Goal: Task Accomplishment & Management: Use online tool/utility

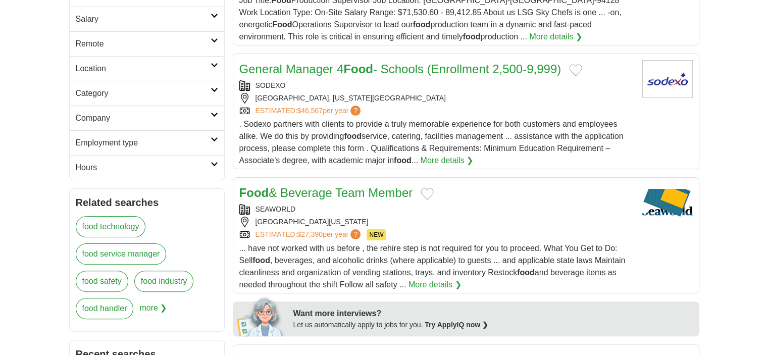
scroll to position [202, 0]
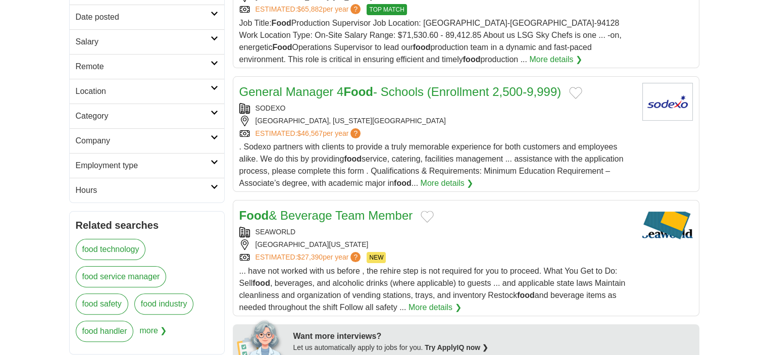
click at [214, 110] on icon at bounding box center [215, 112] width 8 height 5
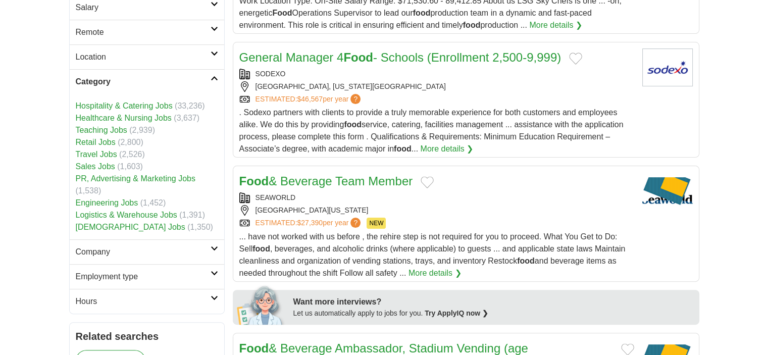
scroll to position [253, 0]
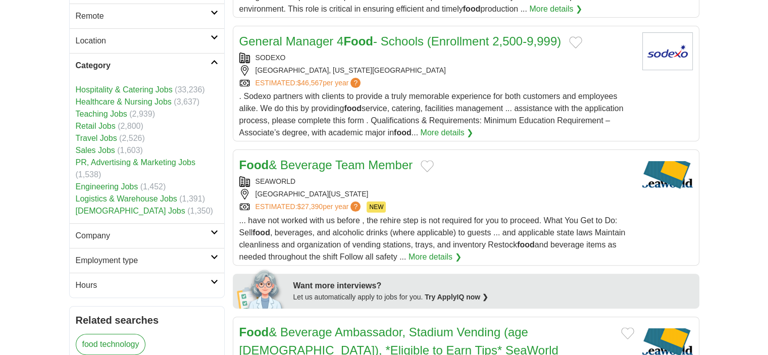
click at [214, 36] on icon at bounding box center [215, 37] width 8 height 5
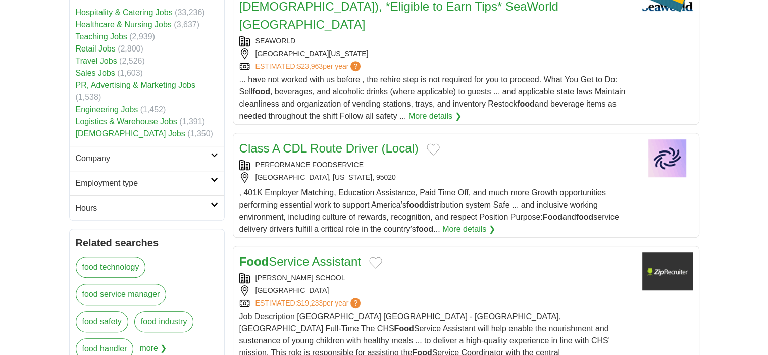
scroll to position [657, 0]
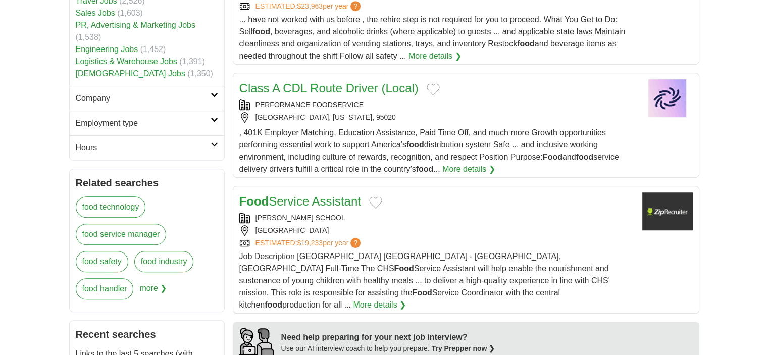
click at [213, 86] on link "Company" at bounding box center [147, 98] width 155 height 25
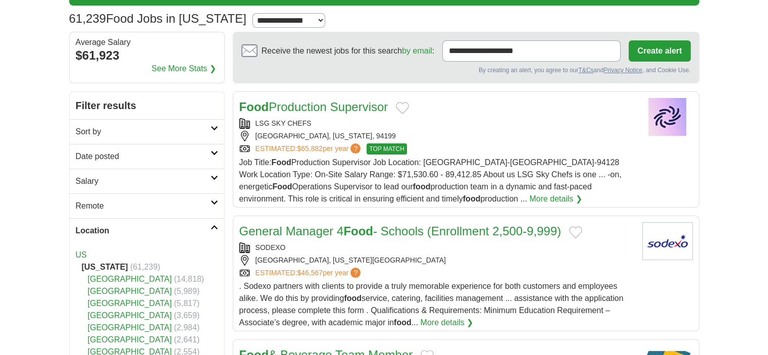
scroll to position [51, 0]
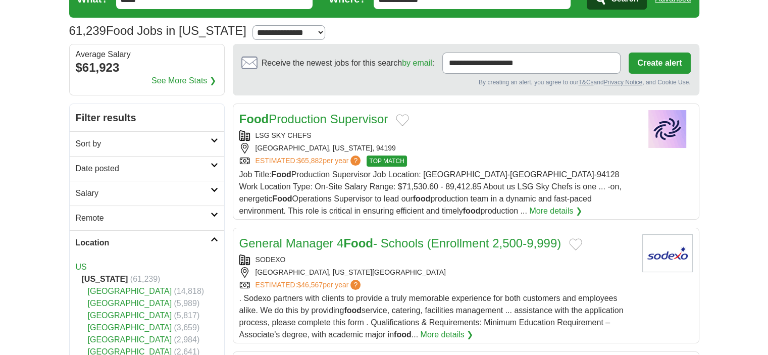
click at [216, 139] on icon at bounding box center [215, 140] width 8 height 5
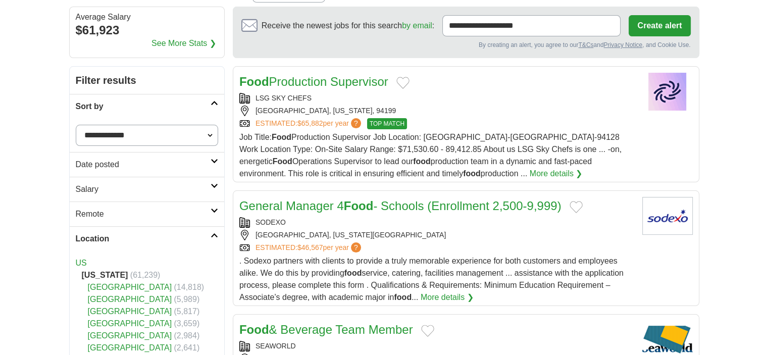
scroll to position [152, 0]
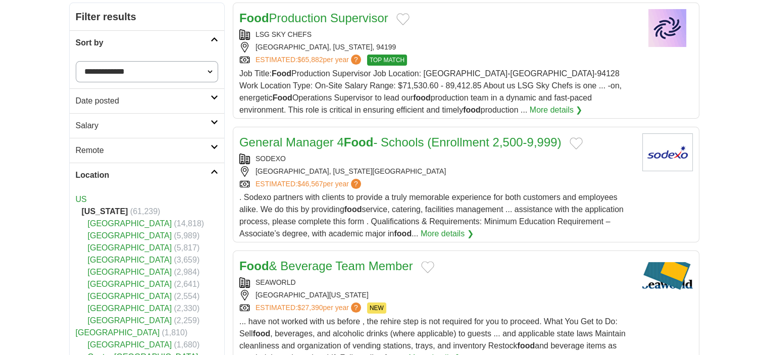
click at [216, 95] on icon at bounding box center [215, 97] width 8 height 5
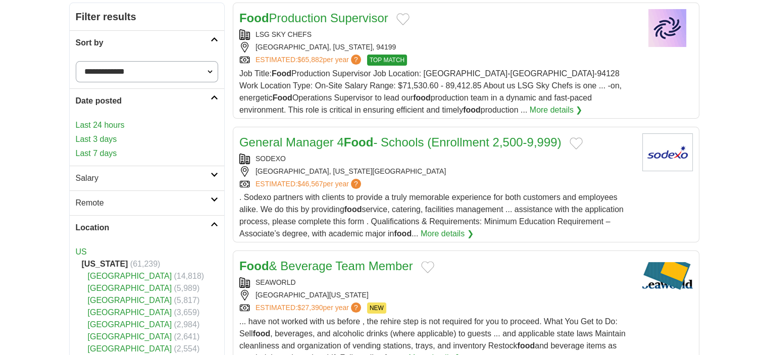
click at [111, 157] on link "Last 7 days" at bounding box center [147, 153] width 142 height 12
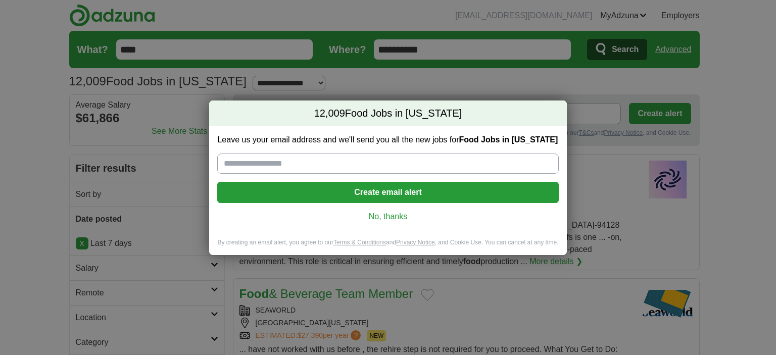
click at [369, 214] on link "No, thanks" at bounding box center [387, 216] width 325 height 11
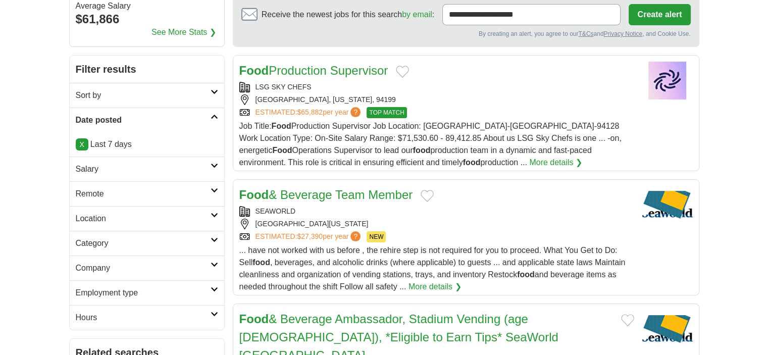
scroll to position [101, 0]
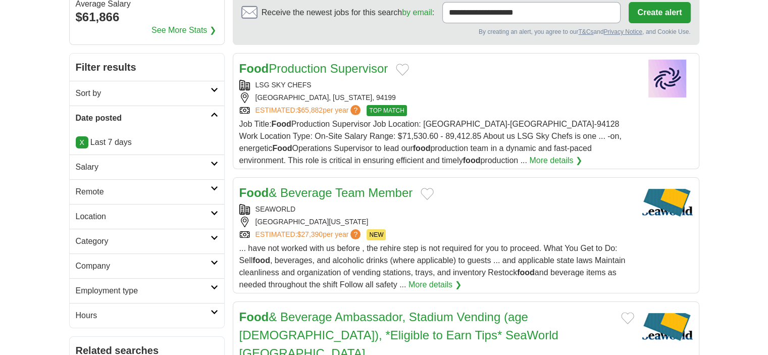
click at [212, 165] on link "Salary" at bounding box center [147, 167] width 155 height 25
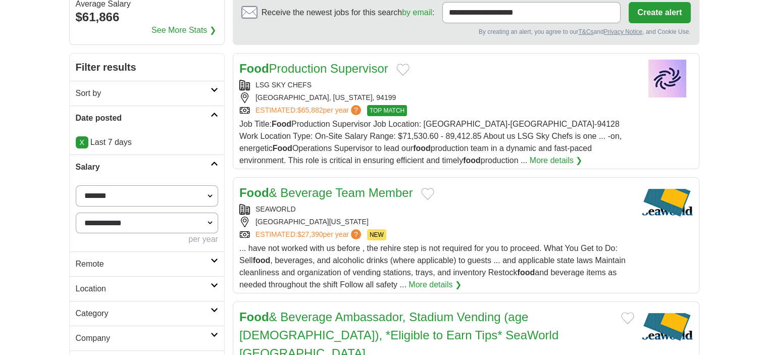
scroll to position [152, 0]
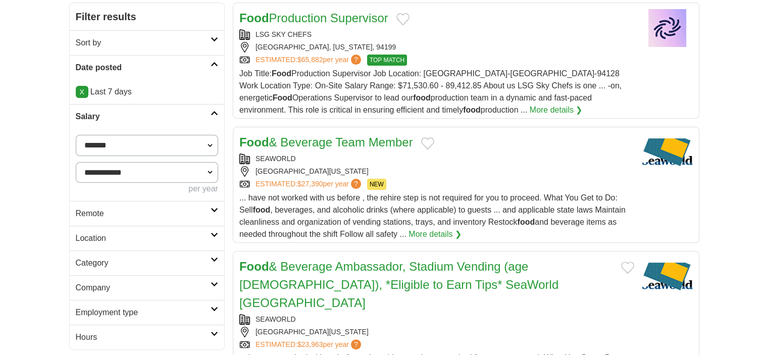
click at [211, 144] on select "**********" at bounding box center [147, 145] width 142 height 21
select select "******"
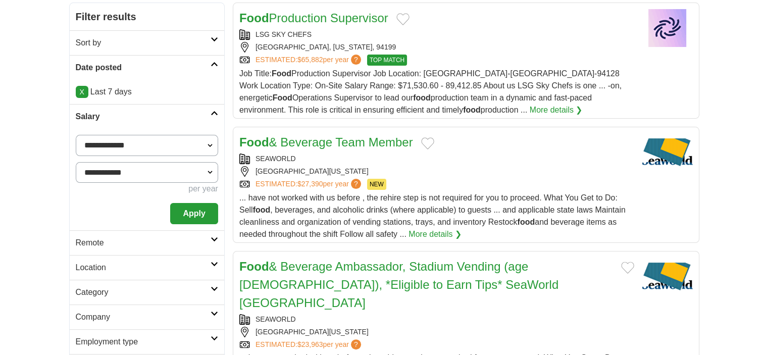
click at [207, 172] on select "**********" at bounding box center [147, 172] width 142 height 21
click at [189, 215] on button "Apply" at bounding box center [193, 213] width 47 height 21
click at [83, 90] on link "X" at bounding box center [82, 92] width 13 height 12
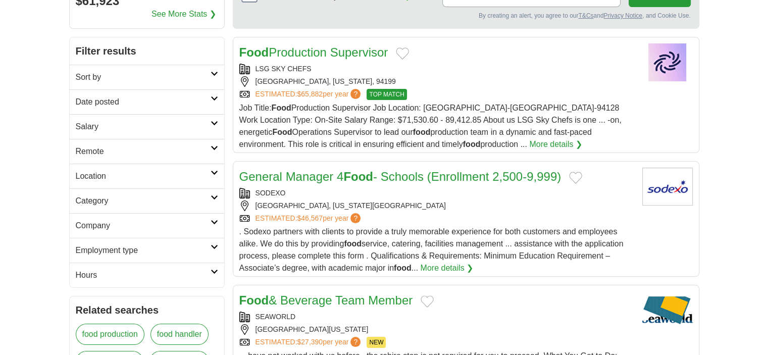
scroll to position [101, 0]
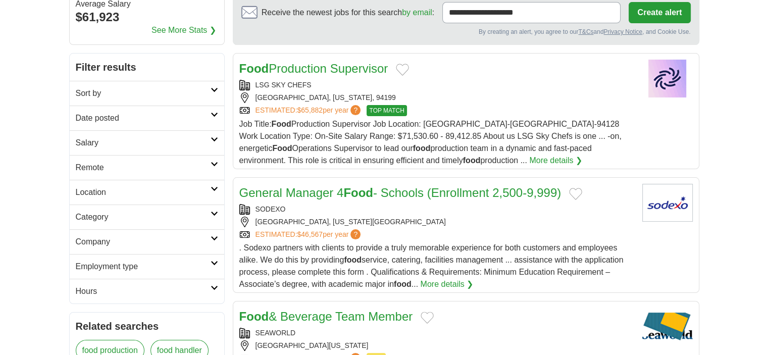
click at [212, 138] on icon at bounding box center [215, 139] width 8 height 5
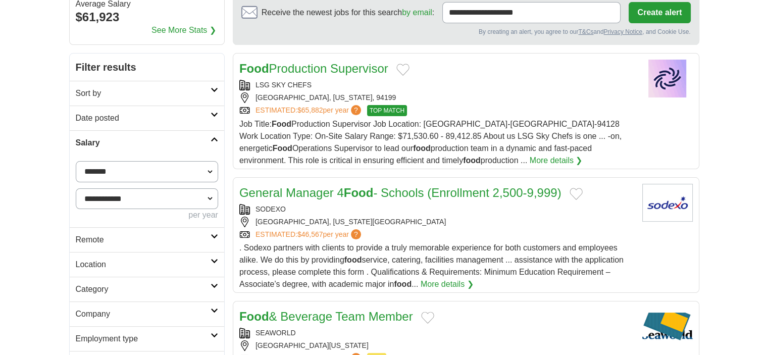
click at [212, 116] on icon at bounding box center [215, 114] width 8 height 5
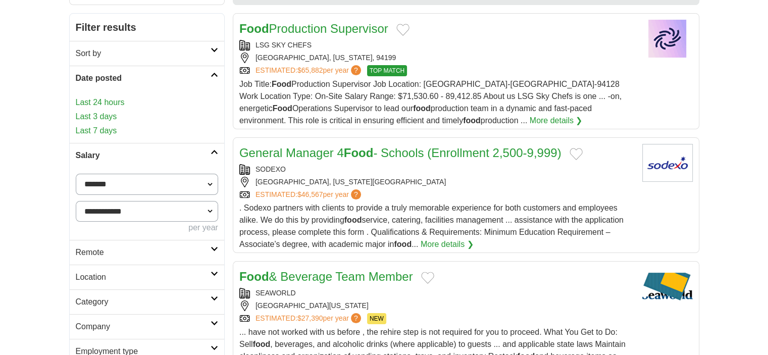
scroll to position [152, 0]
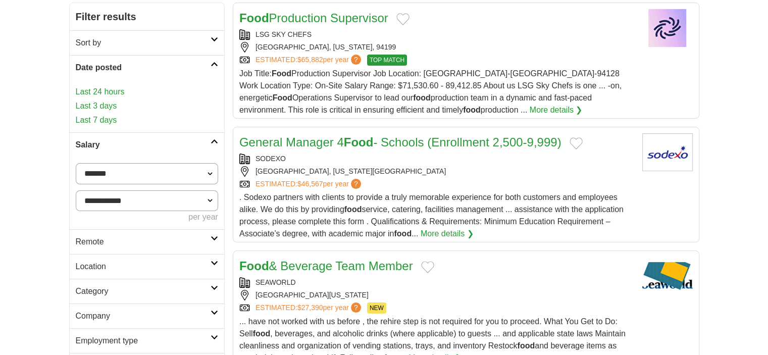
click at [207, 202] on select "**********" at bounding box center [147, 200] width 142 height 21
click at [180, 174] on select "**********" at bounding box center [147, 173] width 142 height 21
select select "******"
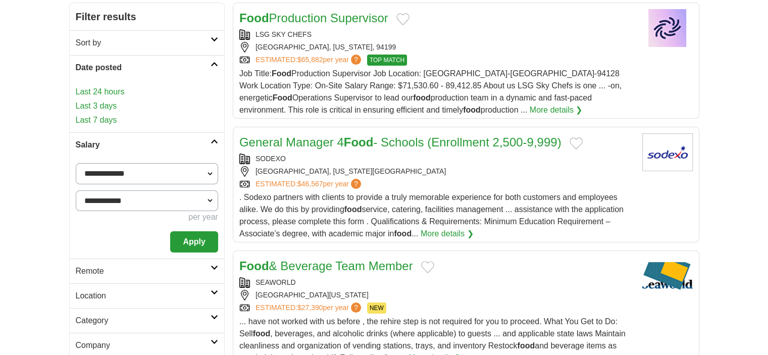
click at [201, 242] on button "Apply" at bounding box center [193, 241] width 47 height 21
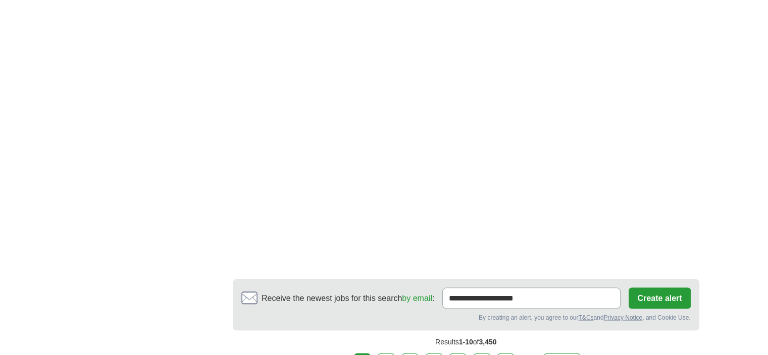
scroll to position [2020, 0]
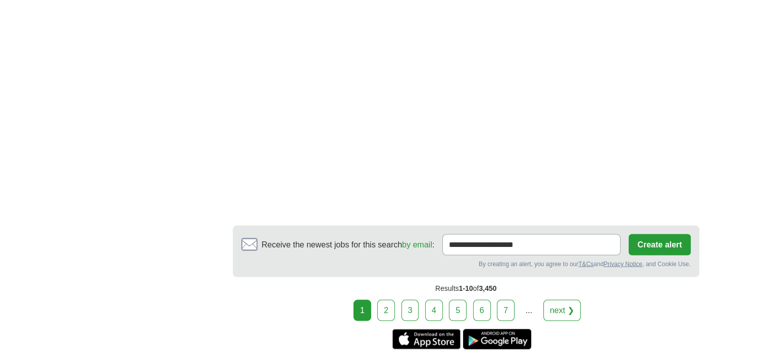
click at [564, 300] on link "next ❯" at bounding box center [561, 310] width 37 height 21
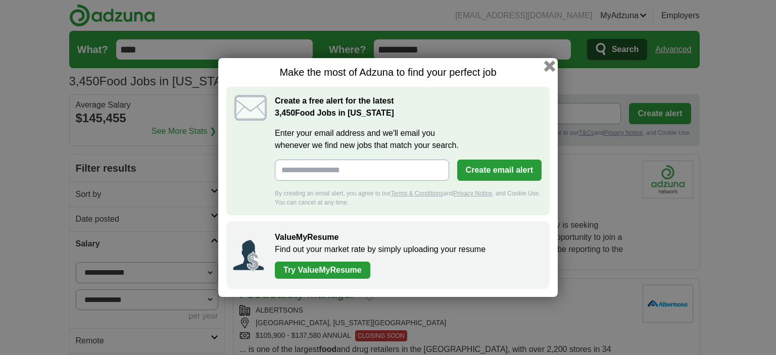
click at [548, 65] on button "button" at bounding box center [549, 66] width 11 height 11
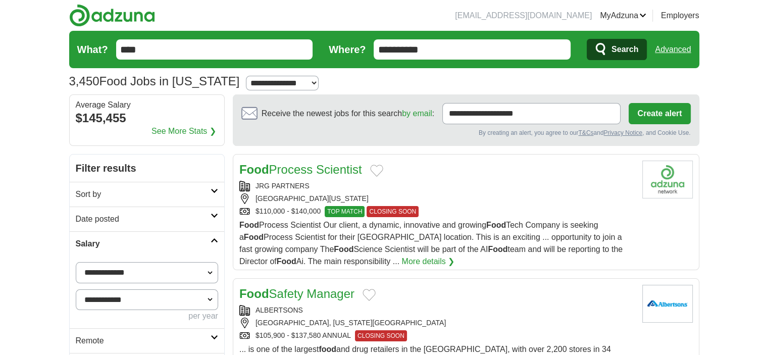
click at [216, 192] on icon at bounding box center [215, 190] width 8 height 5
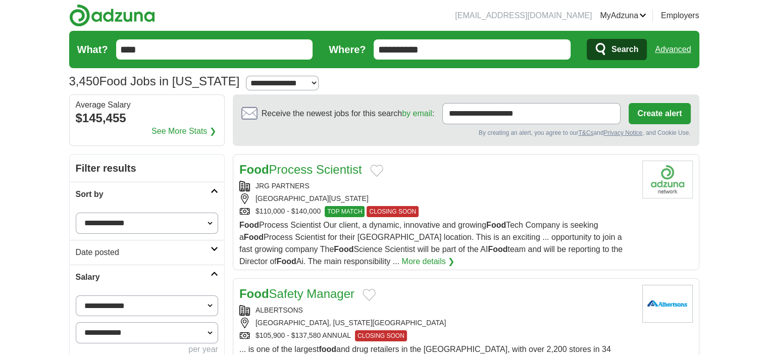
click at [212, 223] on select "**********" at bounding box center [147, 223] width 142 height 21
select select "**********"
click at [76, 213] on select "**********" at bounding box center [147, 223] width 142 height 21
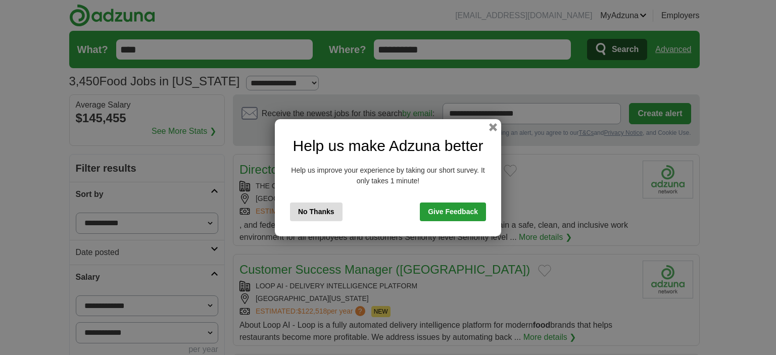
click at [326, 214] on button "No Thanks" at bounding box center [316, 212] width 53 height 19
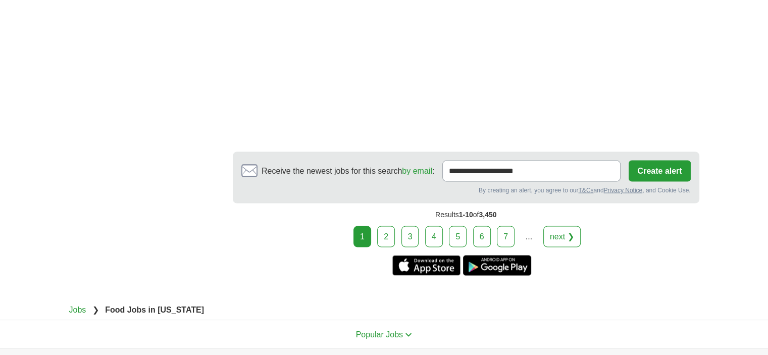
scroll to position [1919, 0]
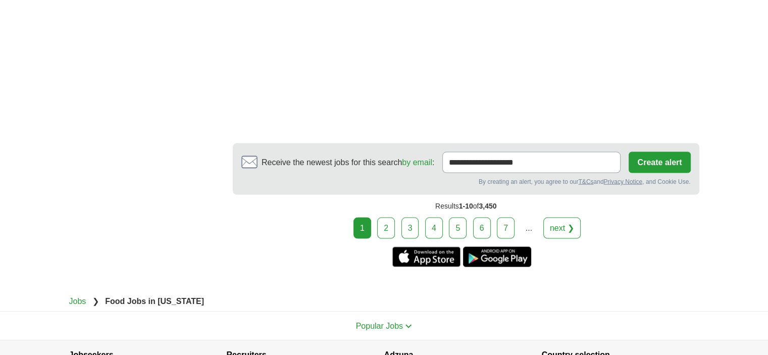
click at [567, 217] on link "next ❯" at bounding box center [561, 227] width 37 height 21
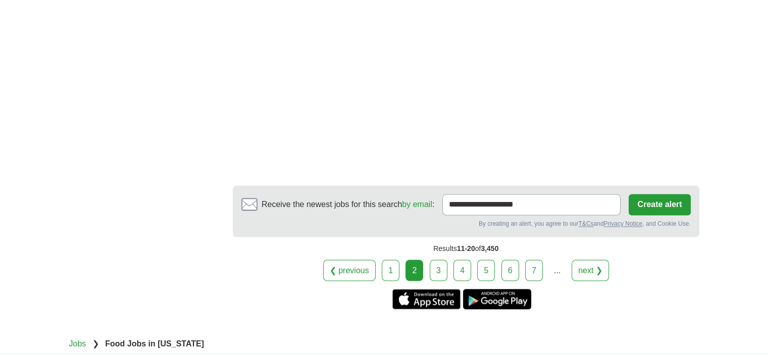
scroll to position [1717, 0]
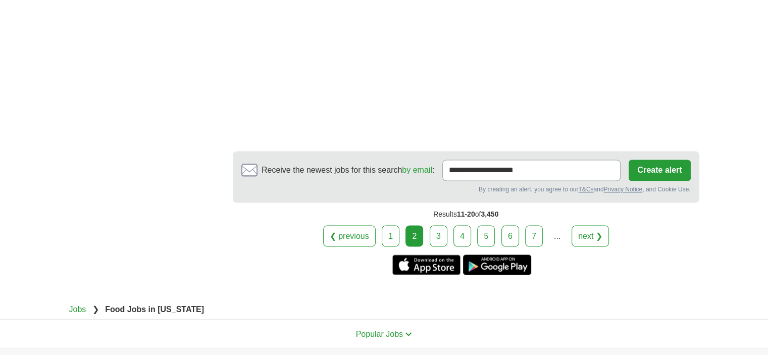
click at [583, 227] on link "next ❯" at bounding box center [590, 235] width 37 height 21
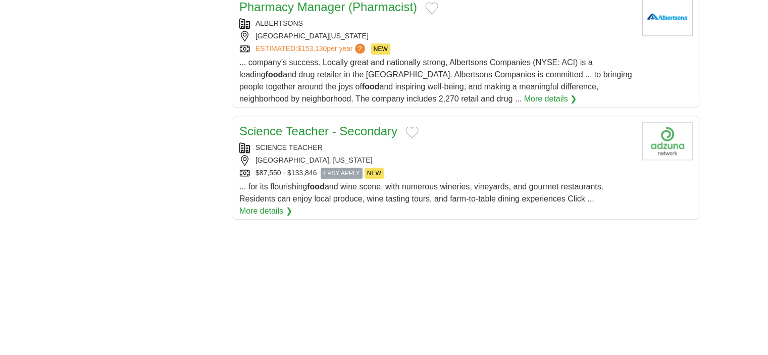
scroll to position [1212, 0]
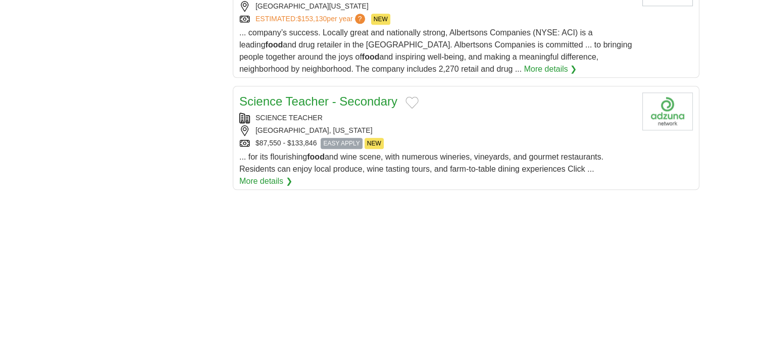
click at [259, 175] on link "More details ❯" at bounding box center [265, 181] width 53 height 12
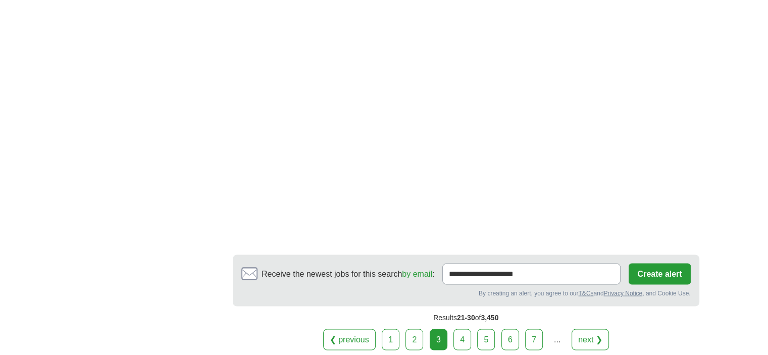
scroll to position [1869, 0]
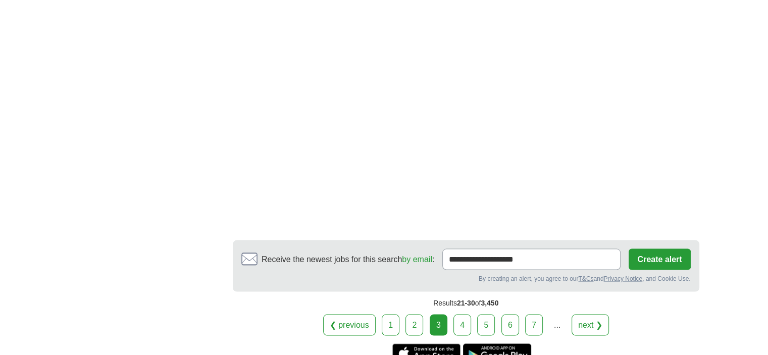
click at [582, 314] on link "next ❯" at bounding box center [590, 324] width 37 height 21
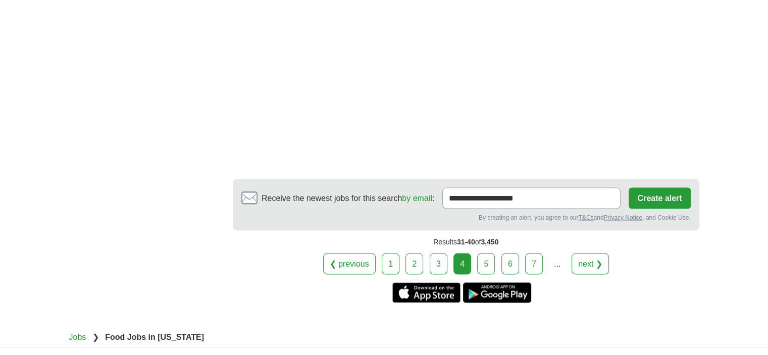
scroll to position [1869, 0]
click at [593, 253] on link "next ❯" at bounding box center [590, 263] width 37 height 21
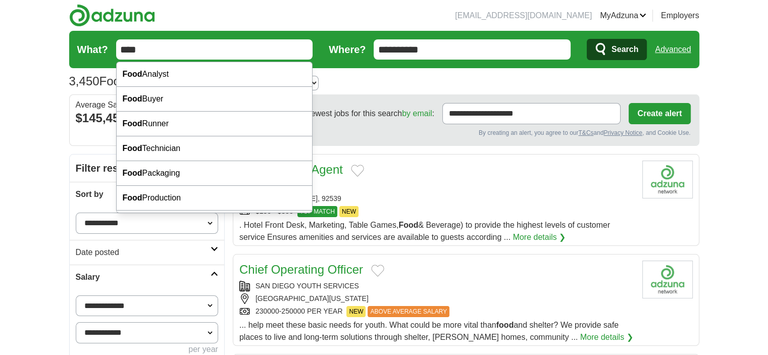
click at [154, 44] on input "****" at bounding box center [214, 49] width 197 height 20
type input "**********"
click at [587, 39] on button "Search" at bounding box center [617, 49] width 60 height 21
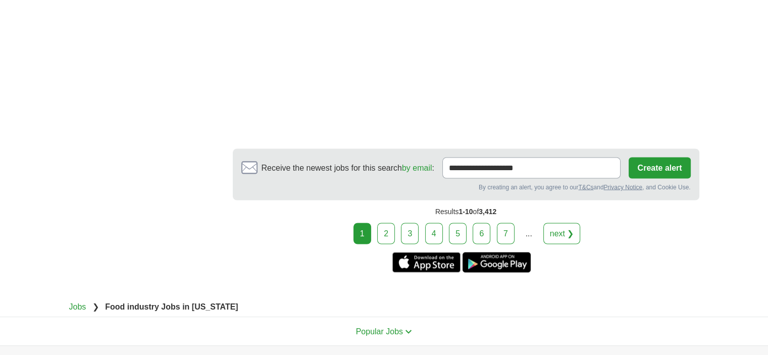
scroll to position [1818, 0]
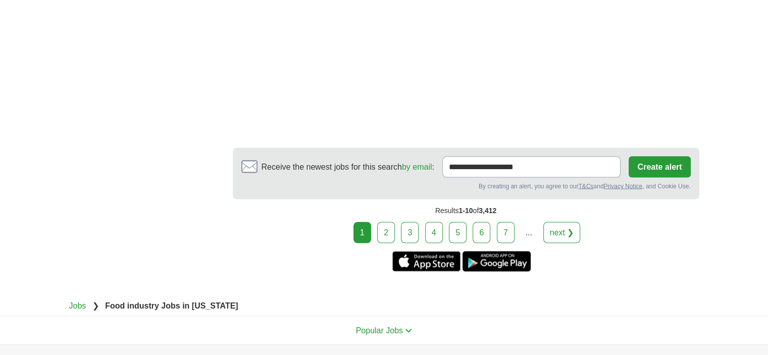
click at [566, 222] on link "next ❯" at bounding box center [561, 232] width 37 height 21
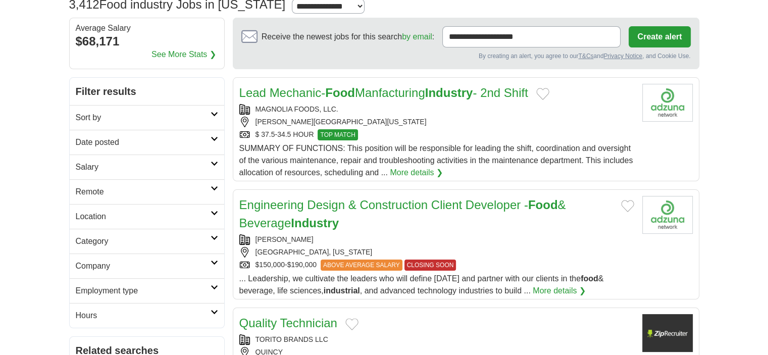
scroll to position [101, 0]
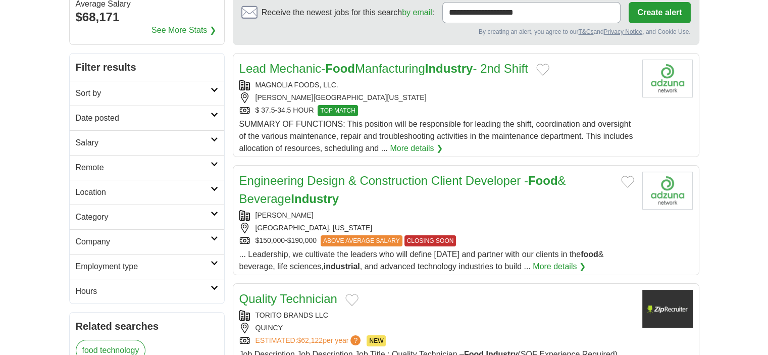
click at [551, 264] on link "More details ❯" at bounding box center [559, 267] width 53 height 12
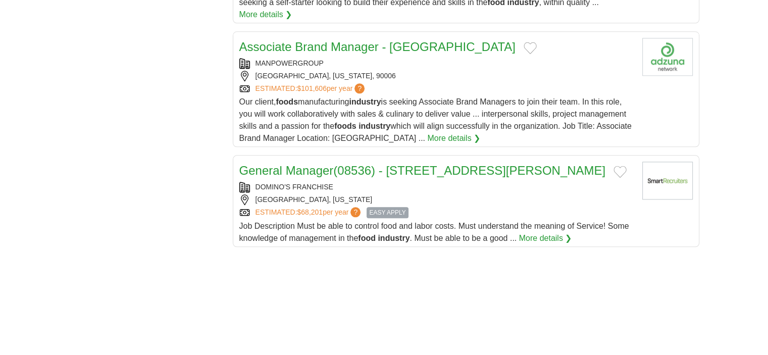
scroll to position [1162, 0]
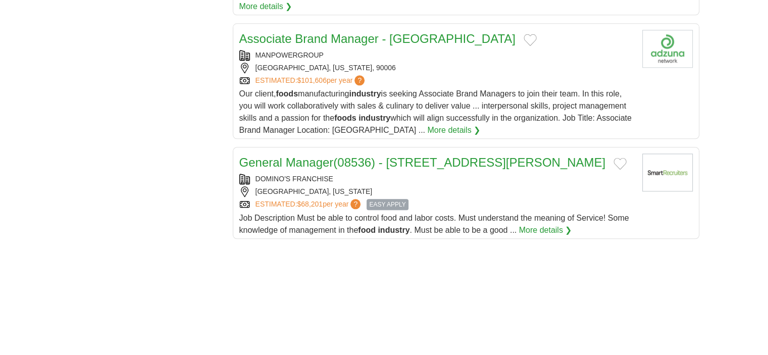
click at [446, 124] on link "More details ❯" at bounding box center [453, 130] width 53 height 12
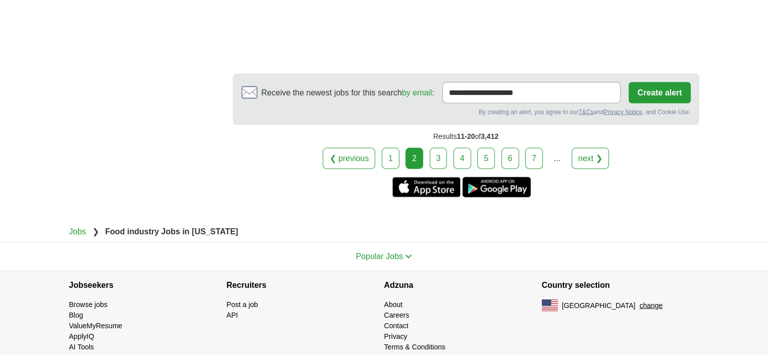
scroll to position [1953, 0]
click at [586, 147] on link "next ❯" at bounding box center [590, 157] width 37 height 21
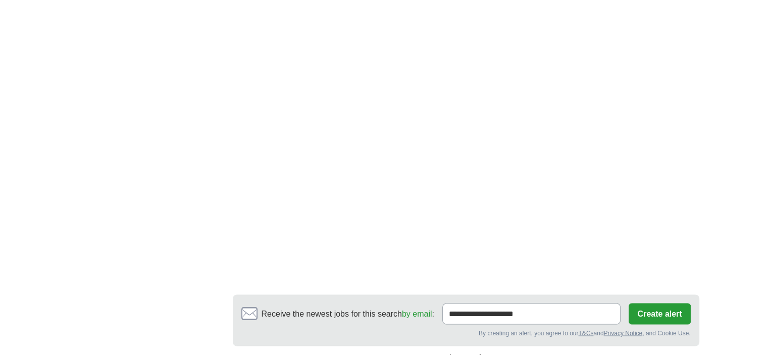
scroll to position [1667, 0]
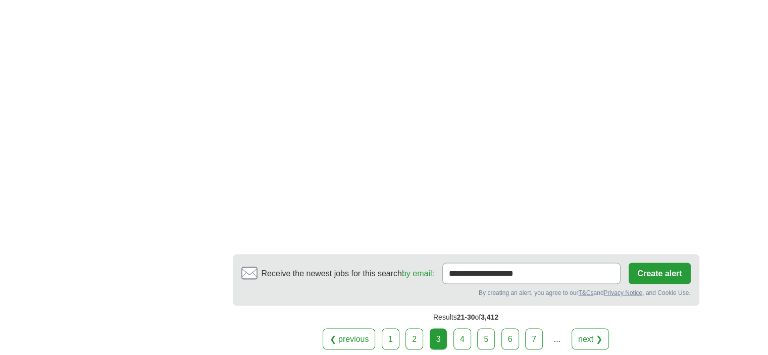
click at [583, 328] on link "next ❯" at bounding box center [590, 338] width 37 height 21
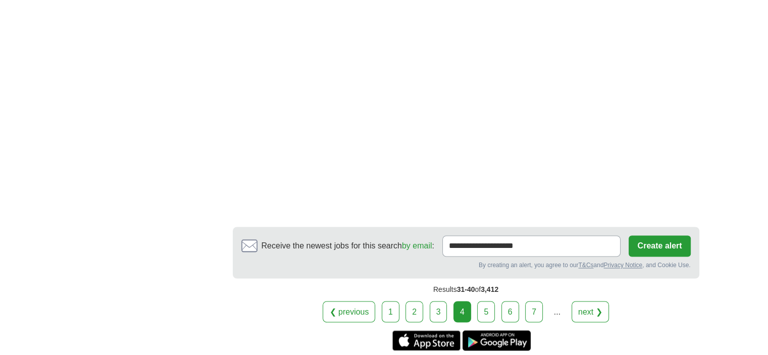
scroll to position [1616, 0]
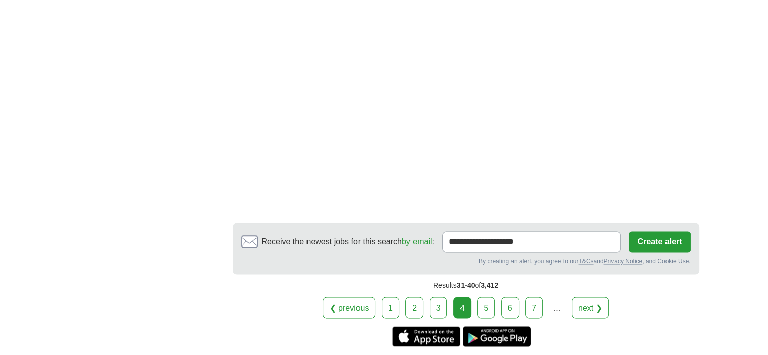
click at [580, 297] on link "next ❯" at bounding box center [590, 307] width 37 height 21
click at [600, 305] on link "next ❯" at bounding box center [590, 307] width 37 height 21
